Goal: Transaction & Acquisition: Purchase product/service

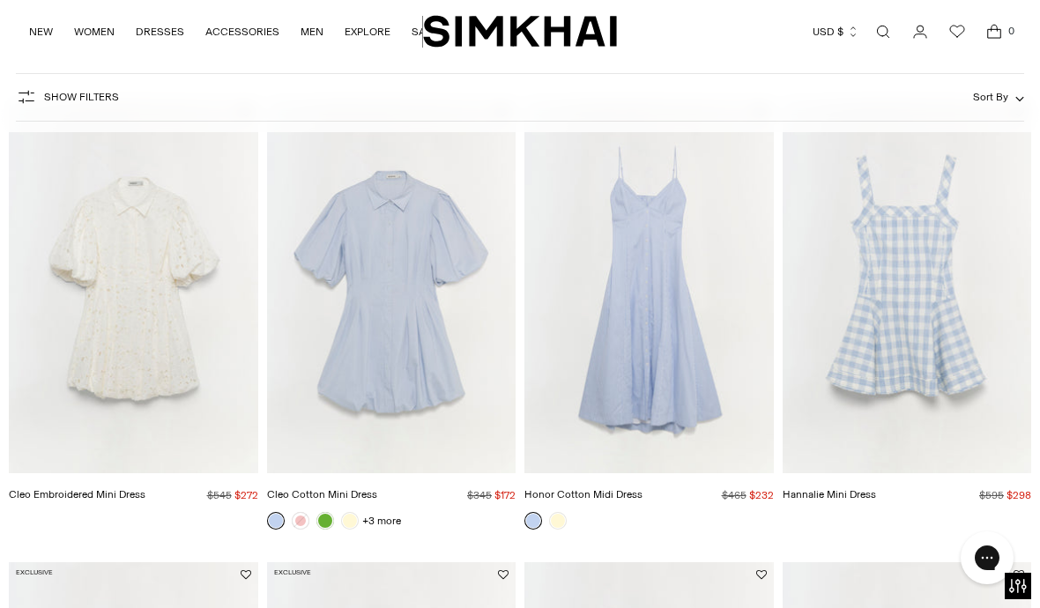
scroll to position [1055, 0]
click at [649, 395] on img "Honor Cotton Midi Dress" at bounding box center [650, 286] width 250 height 374
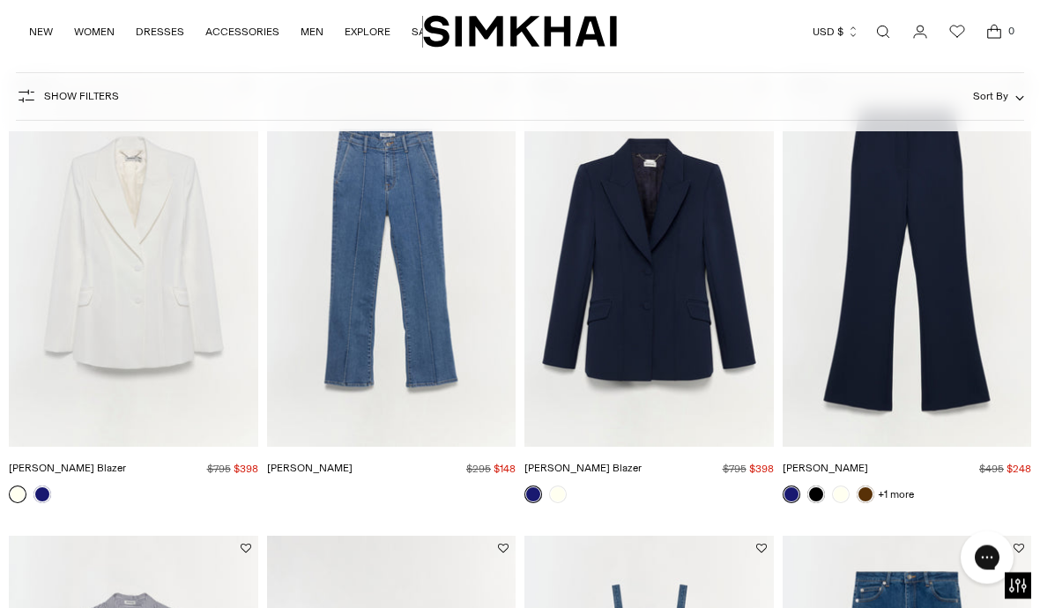
scroll to position [2006, 0]
click at [343, 322] on img "Ansel Denim" at bounding box center [392, 260] width 250 height 374
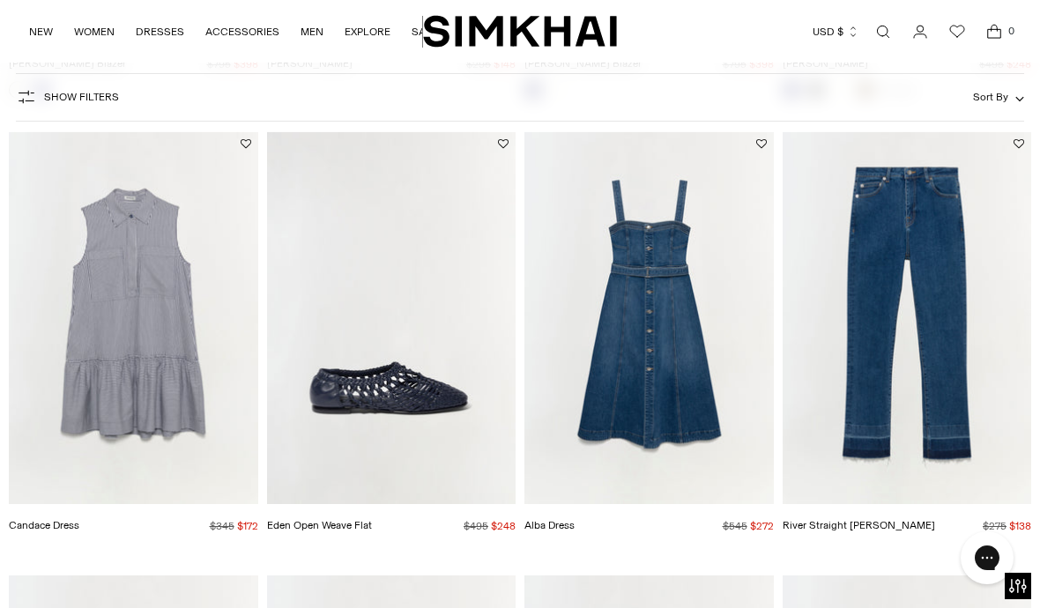
scroll to position [2410, 0]
click at [939, 473] on img "River Straight Jean" at bounding box center [908, 319] width 250 height 374
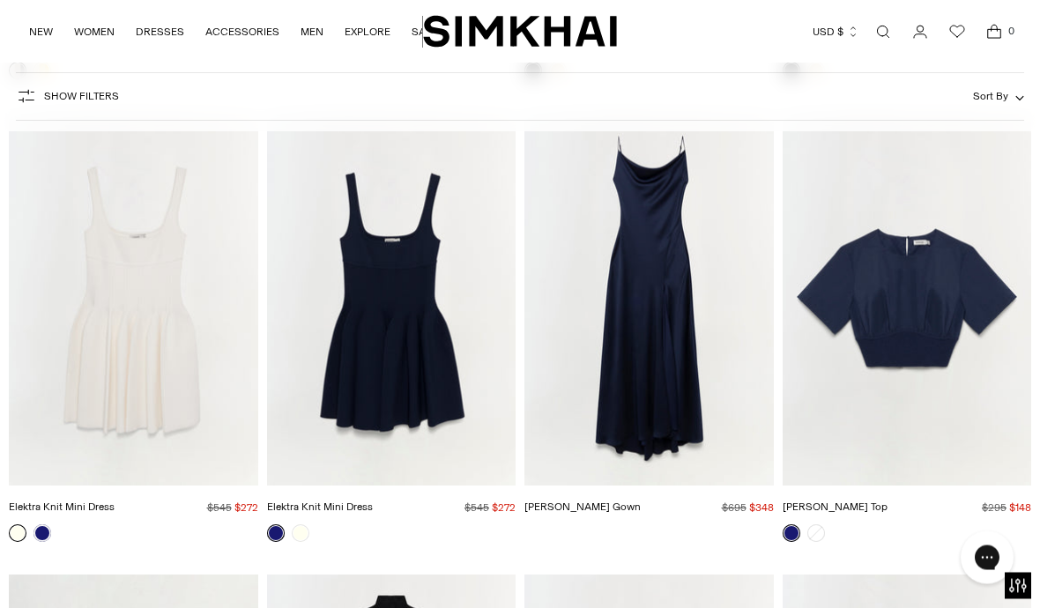
scroll to position [5651, 0]
click at [675, 389] on img "Finley Gown" at bounding box center [650, 299] width 250 height 374
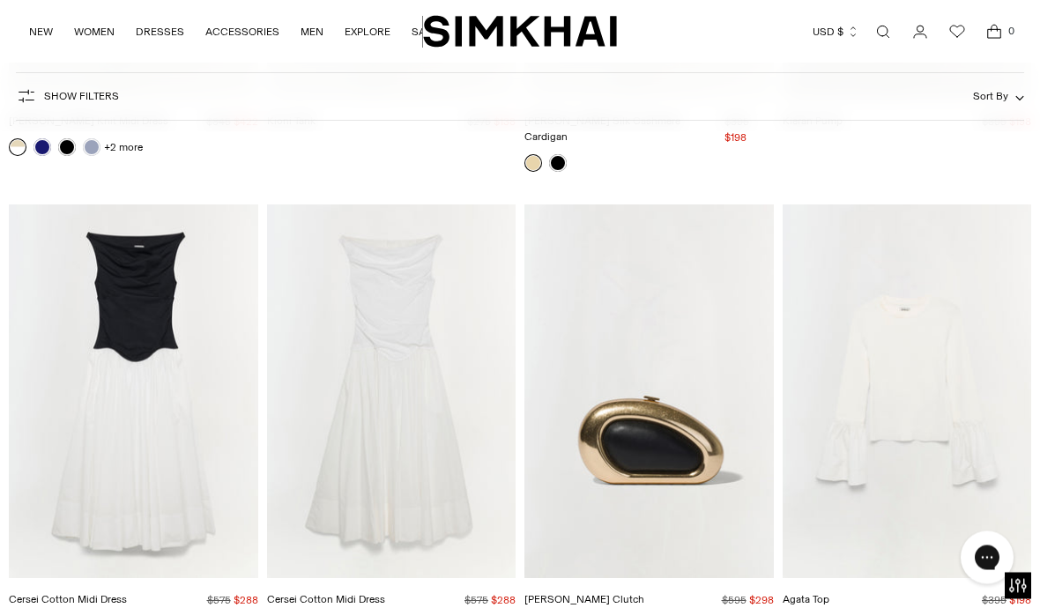
scroll to position [7449, 0]
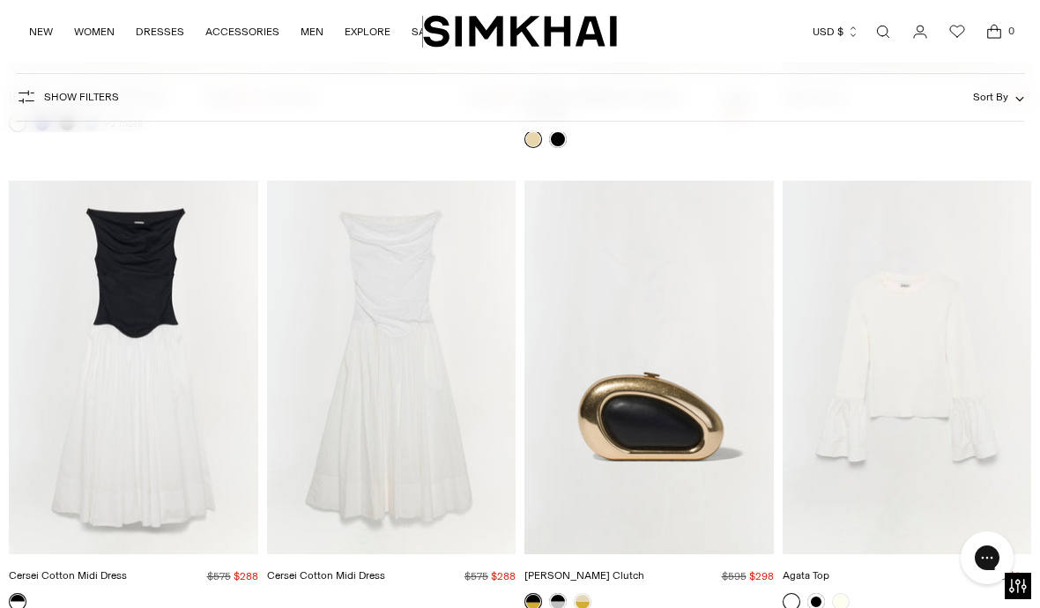
click at [383, 452] on img "Cersei Cotton Midi Dress" at bounding box center [392, 368] width 250 height 374
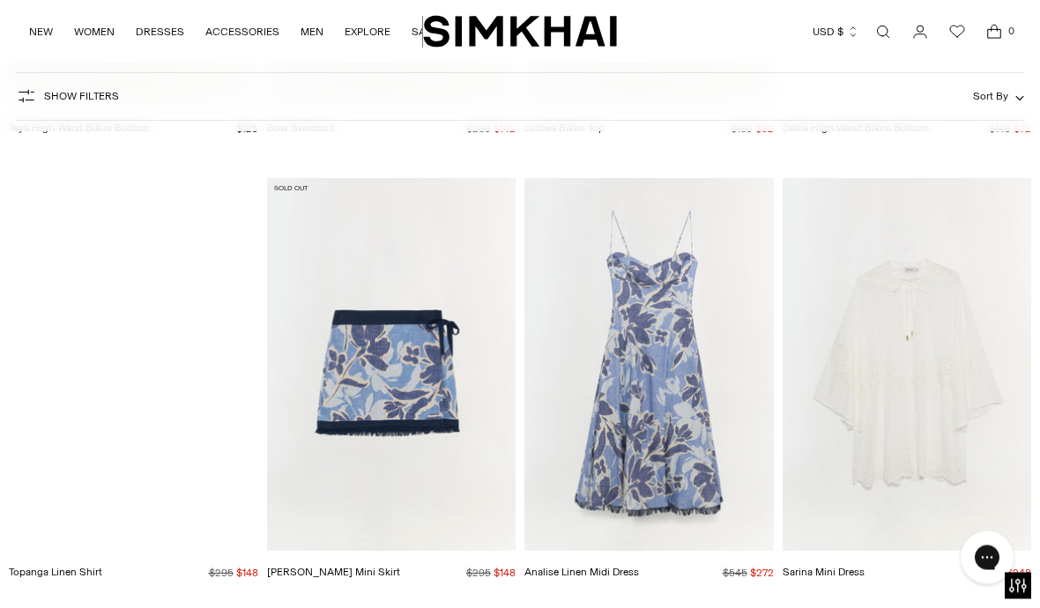
scroll to position [11563, 0]
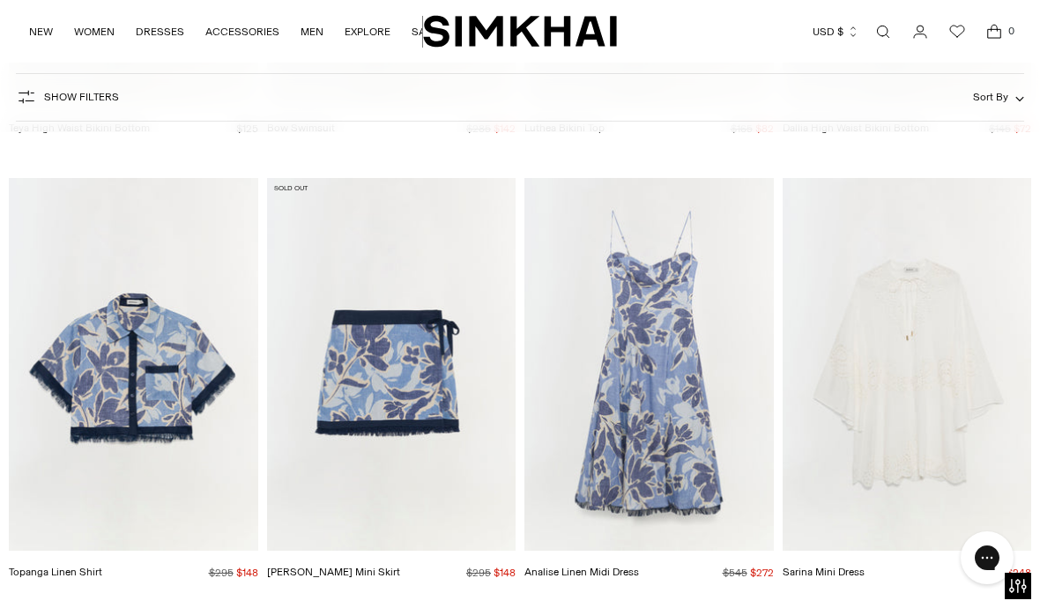
click at [669, 398] on img "Analise Linen Midi Dress" at bounding box center [650, 365] width 250 height 374
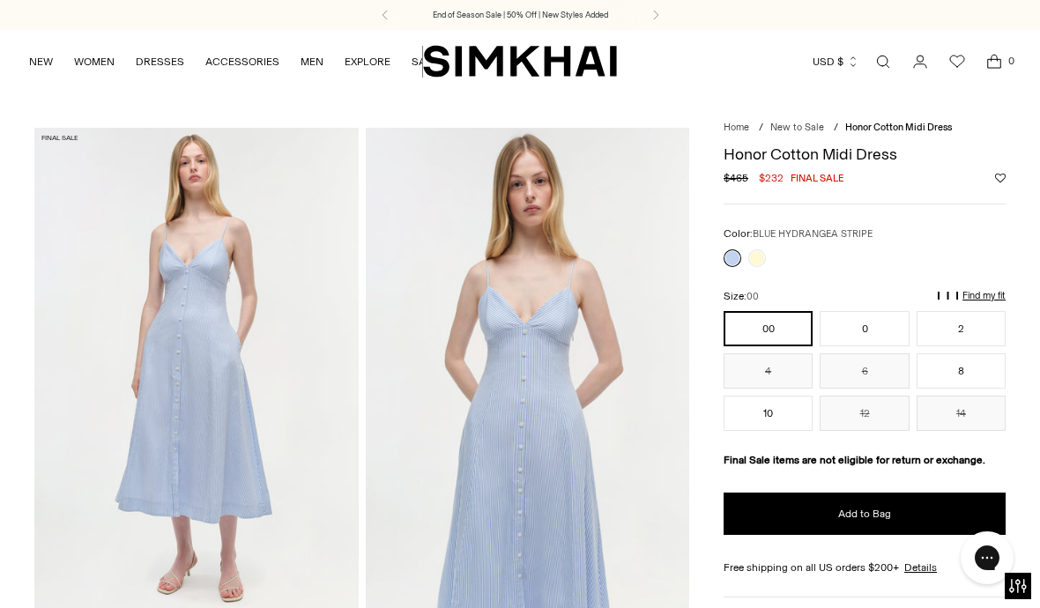
click at [753, 261] on link at bounding box center [758, 259] width 18 height 18
click at [771, 414] on button "10" at bounding box center [768, 413] width 89 height 35
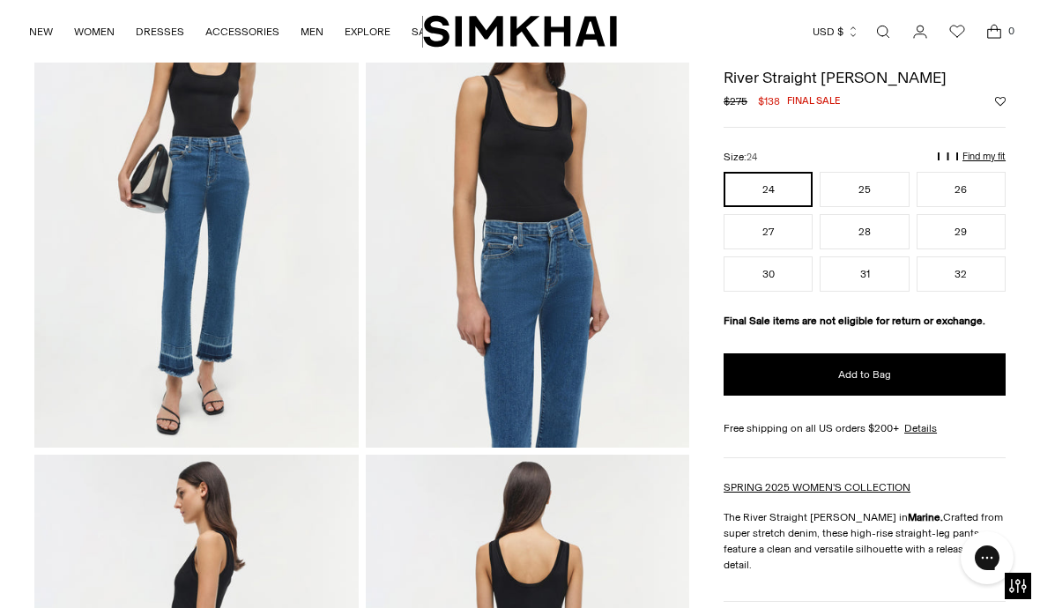
scroll to position [164, 0]
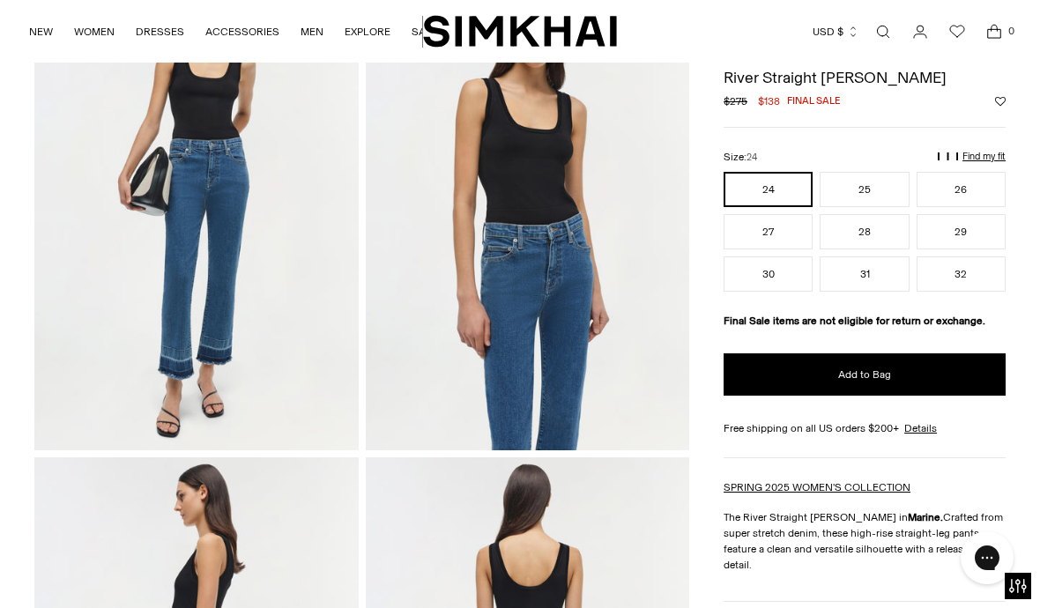
click at [966, 274] on button "32" at bounding box center [961, 274] width 89 height 35
